Goal: Transaction & Acquisition: Subscribe to service/newsletter

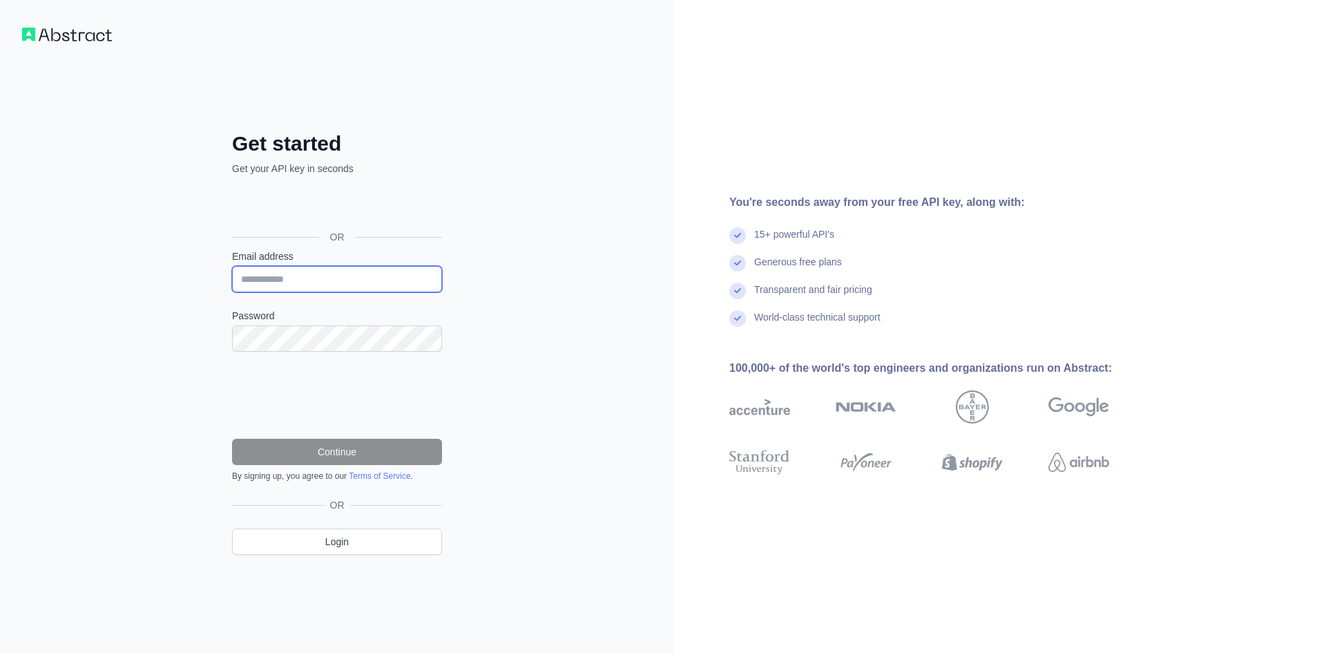
click at [305, 278] on input "Email address" at bounding box center [337, 279] width 210 height 26
type input "**********"
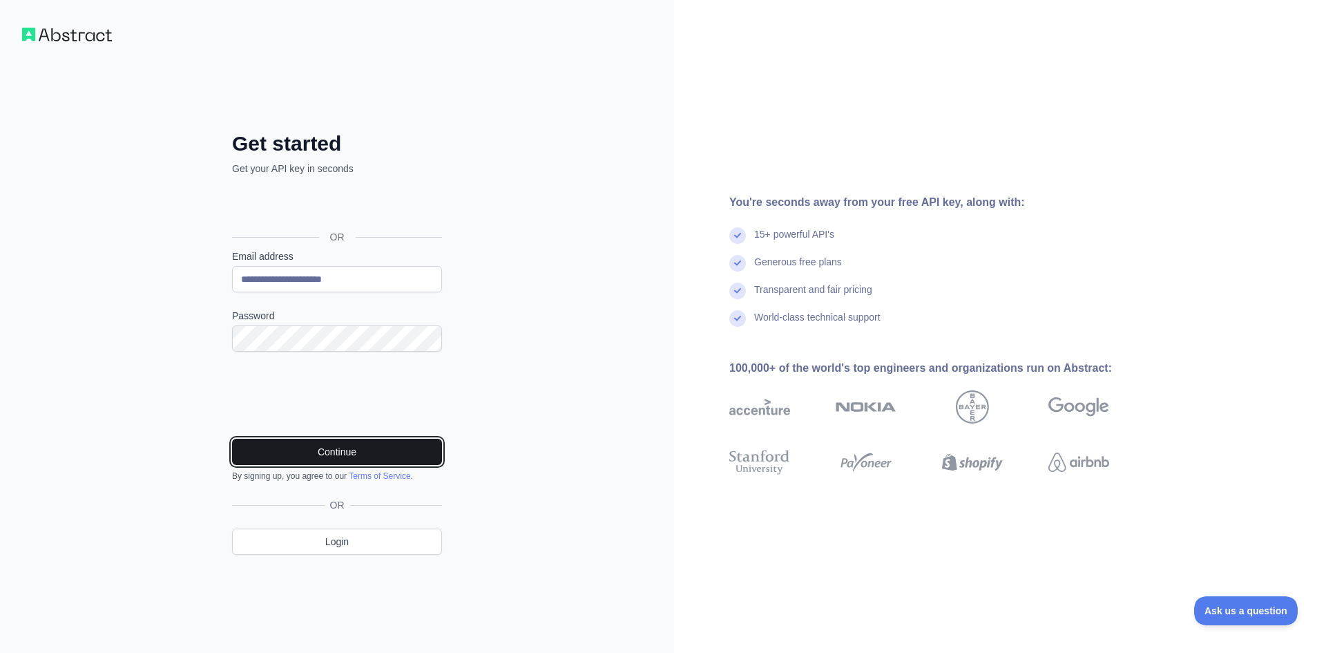
click at [327, 448] on button "Continue" at bounding box center [337, 452] width 210 height 26
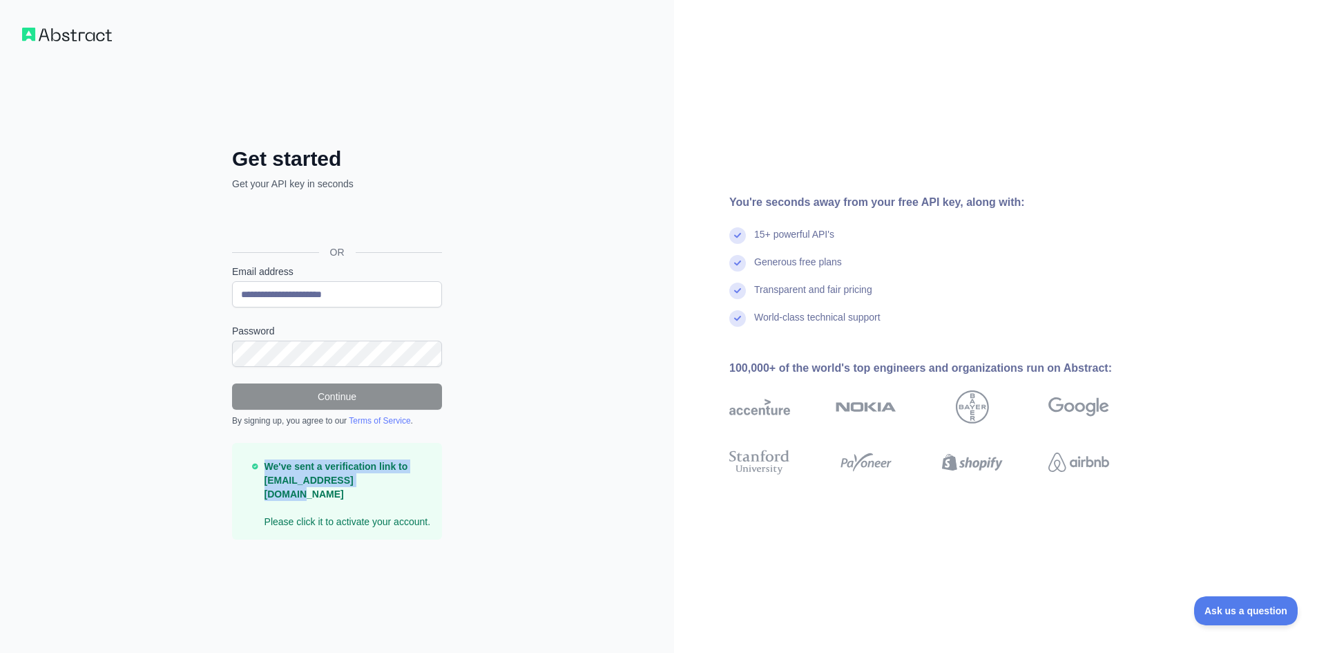
drag, startPoint x: 378, startPoint y: 487, endPoint x: 265, endPoint y: 474, distance: 113.3
click at [265, 474] on strong "We've sent a verification link to [EMAIL_ADDRESS][DOMAIN_NAME]" at bounding box center [337, 480] width 144 height 39
click at [256, 447] on div at bounding box center [256, 447] width 0 height 0
click at [578, 400] on div "**********" at bounding box center [337, 326] width 674 height 653
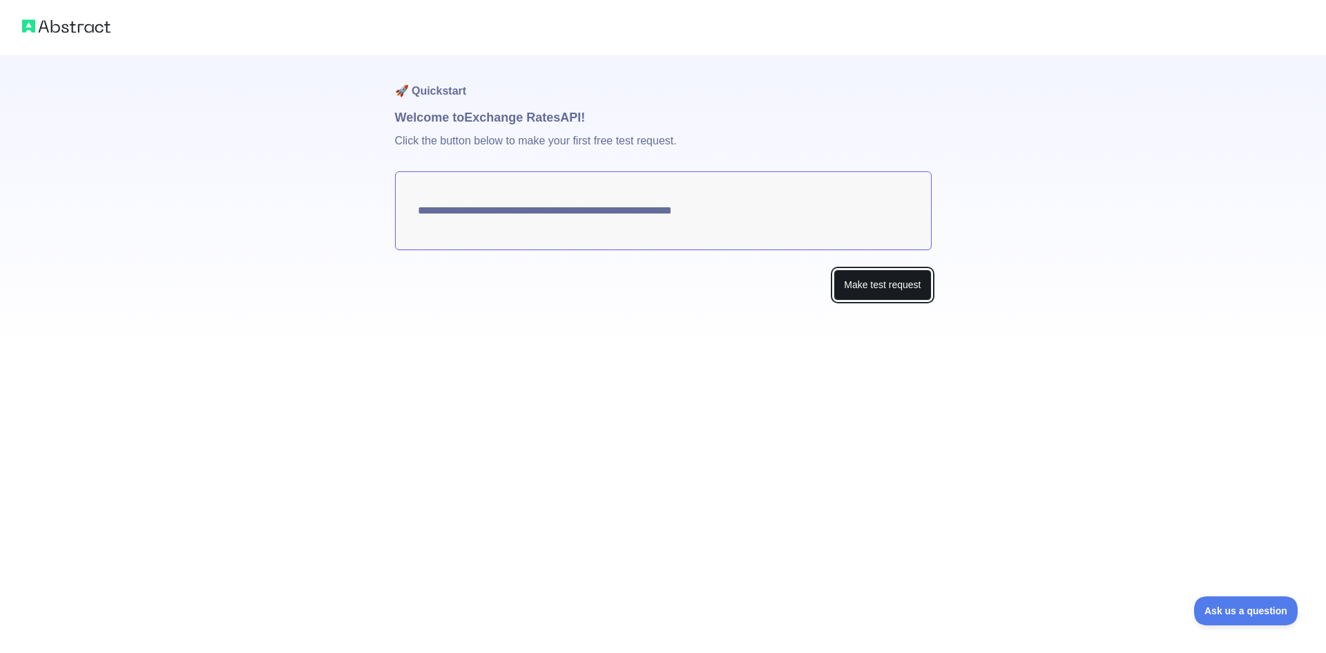
click at [902, 282] on button "Make test request" at bounding box center [882, 284] width 97 height 31
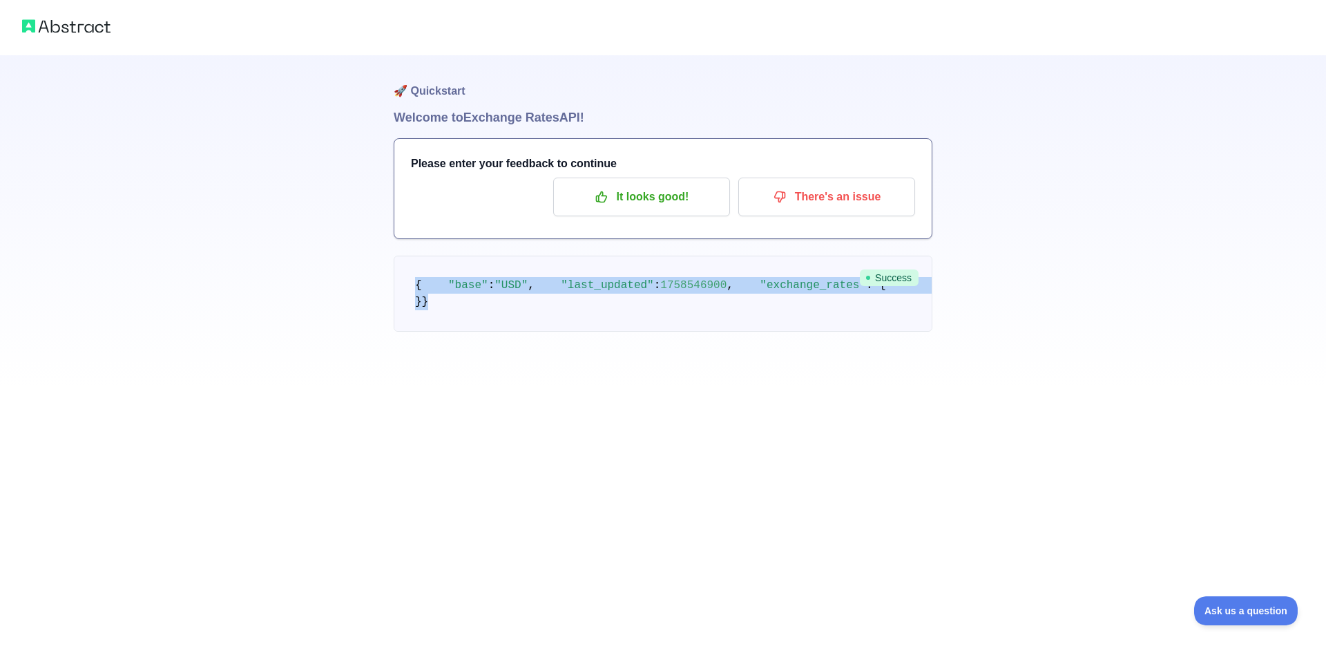
drag, startPoint x: 439, startPoint y: 392, endPoint x: 416, endPoint y: 284, distance: 110.0
click at [416, 284] on pre "{ "base" : "USD" , "last_updated" : 1758546900 , "exchange_rates" : { "EUR" : 0…" at bounding box center [663, 294] width 539 height 76
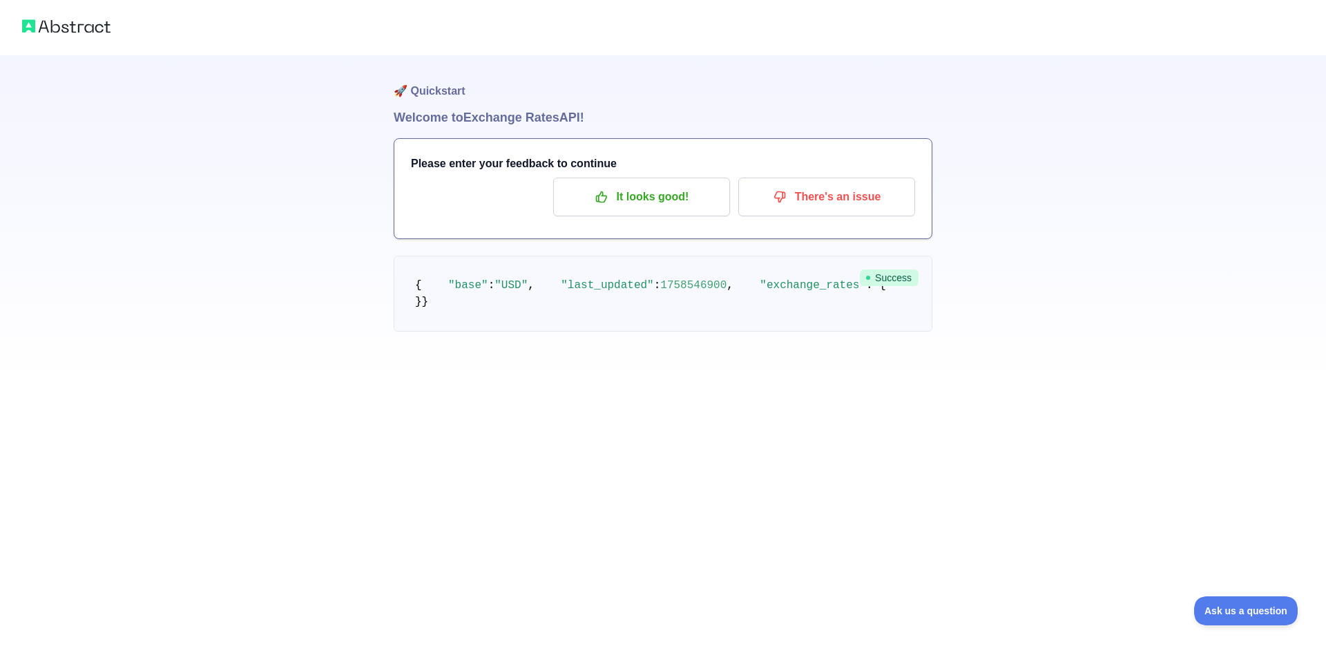
click at [479, 91] on h1 "🚀 Quickstart" at bounding box center [663, 81] width 539 height 52
click at [441, 112] on h1 "Welcome to Exchange Rates API!" at bounding box center [663, 117] width 539 height 19
click at [811, 206] on p "There's an issue" at bounding box center [827, 196] width 156 height 23
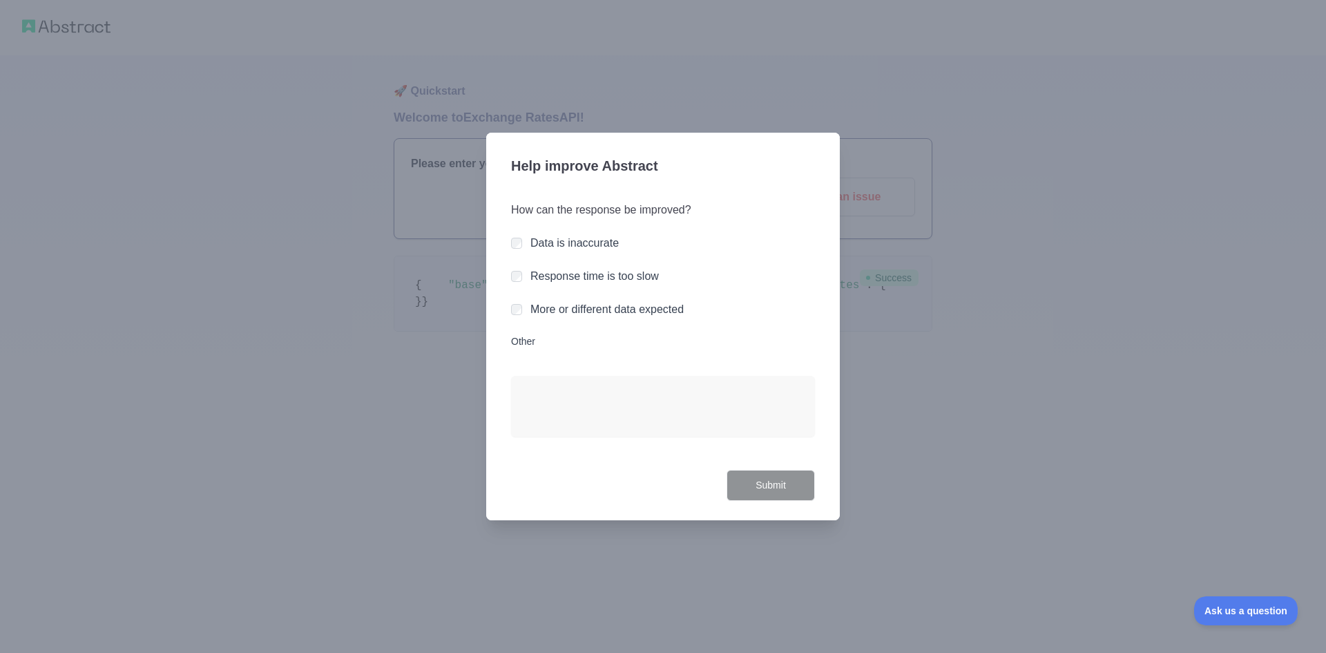
click at [939, 453] on div at bounding box center [663, 326] width 1326 height 653
click at [932, 441] on div at bounding box center [663, 326] width 1326 height 653
drag, startPoint x: 932, startPoint y: 430, endPoint x: 836, endPoint y: 364, distance: 116.1
click at [932, 430] on div at bounding box center [663, 326] width 1326 height 653
click at [590, 240] on label "Data is inaccurate" at bounding box center [574, 243] width 88 height 12
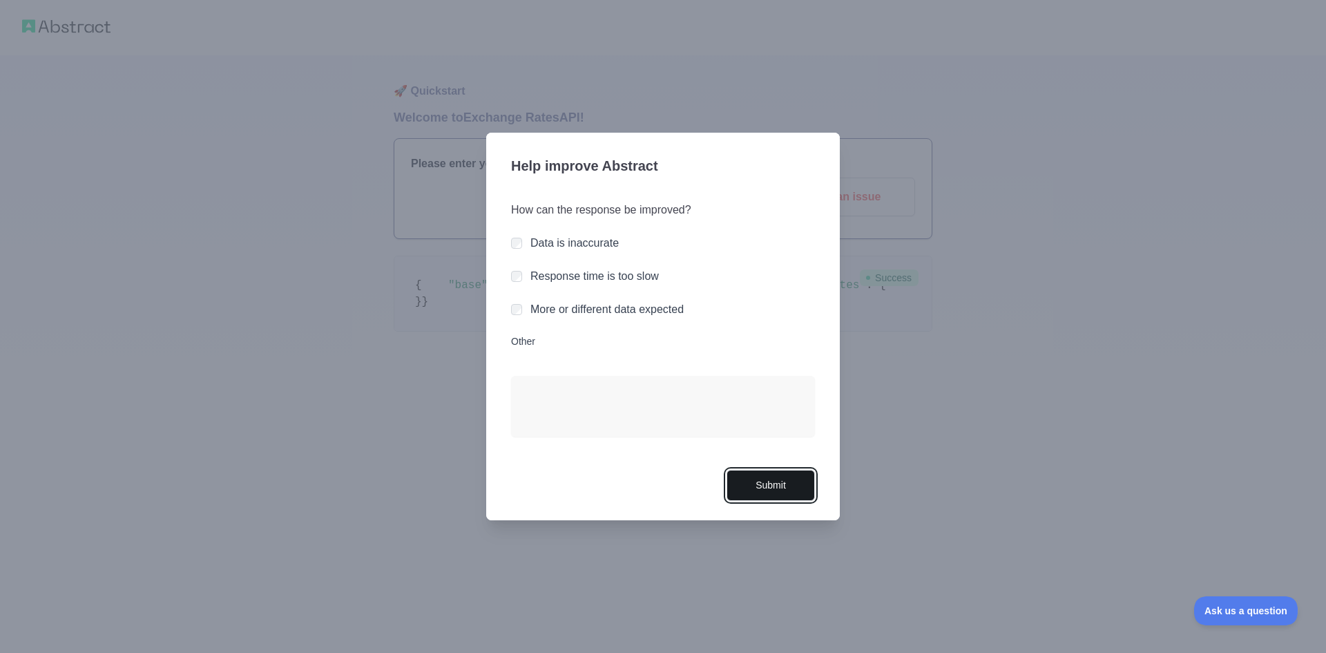
click at [775, 485] on button "Submit" at bounding box center [771, 485] width 88 height 31
